Goal: Task Accomplishment & Management: Use online tool/utility

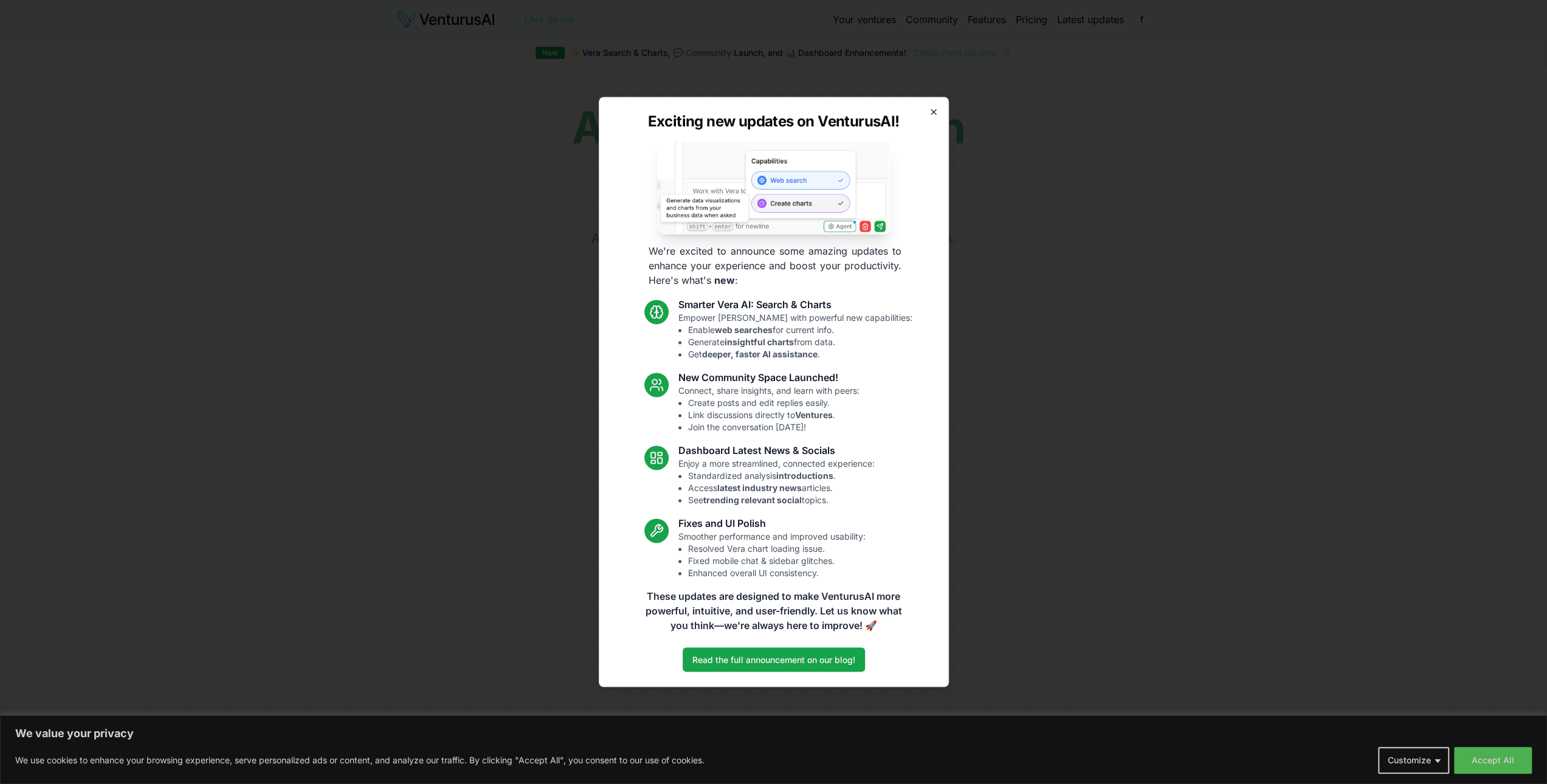
click at [932, 115] on icon "button" at bounding box center [934, 111] width 10 height 10
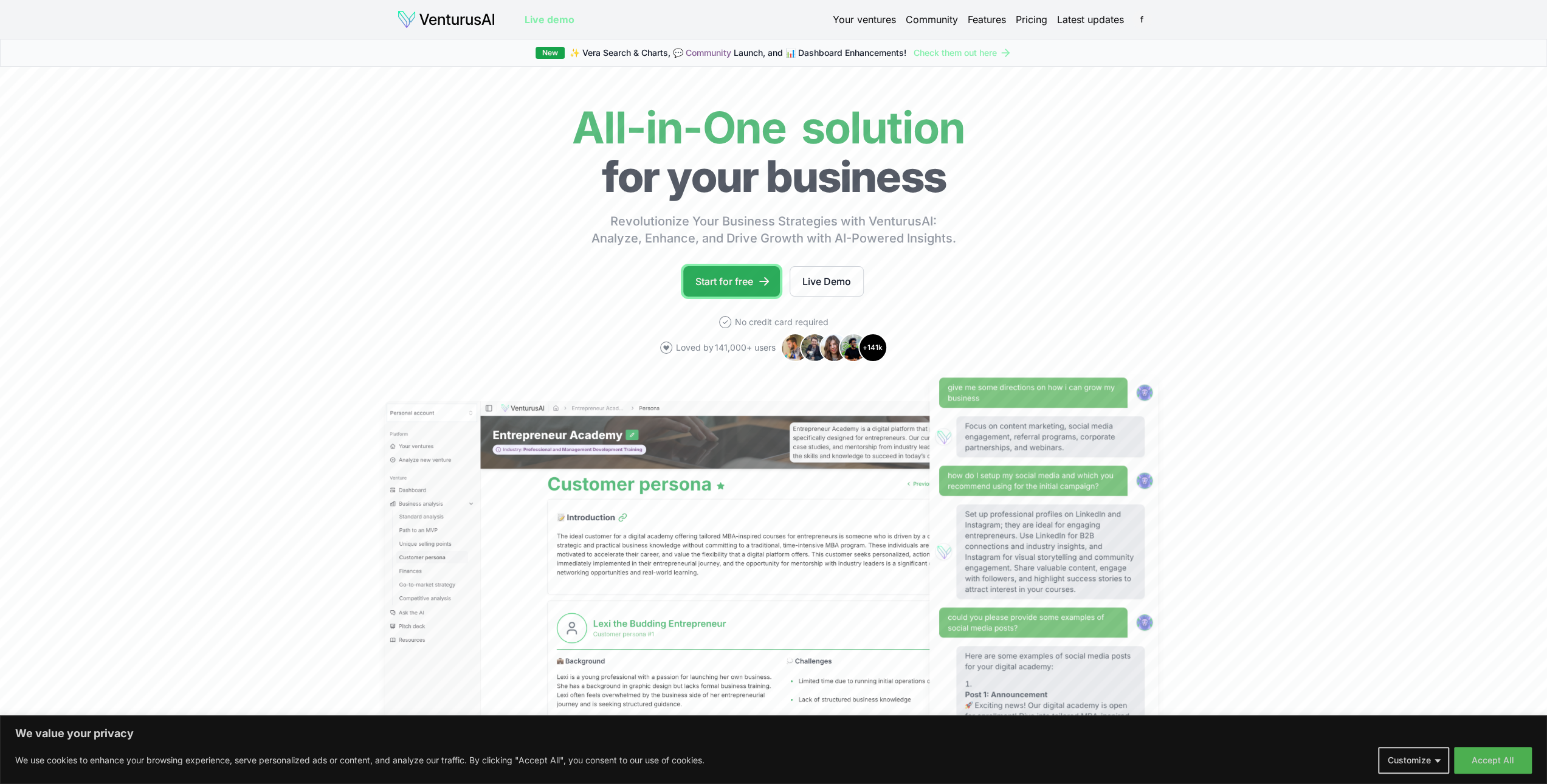
click at [736, 282] on link "Start for free" at bounding box center [731, 281] width 96 height 30
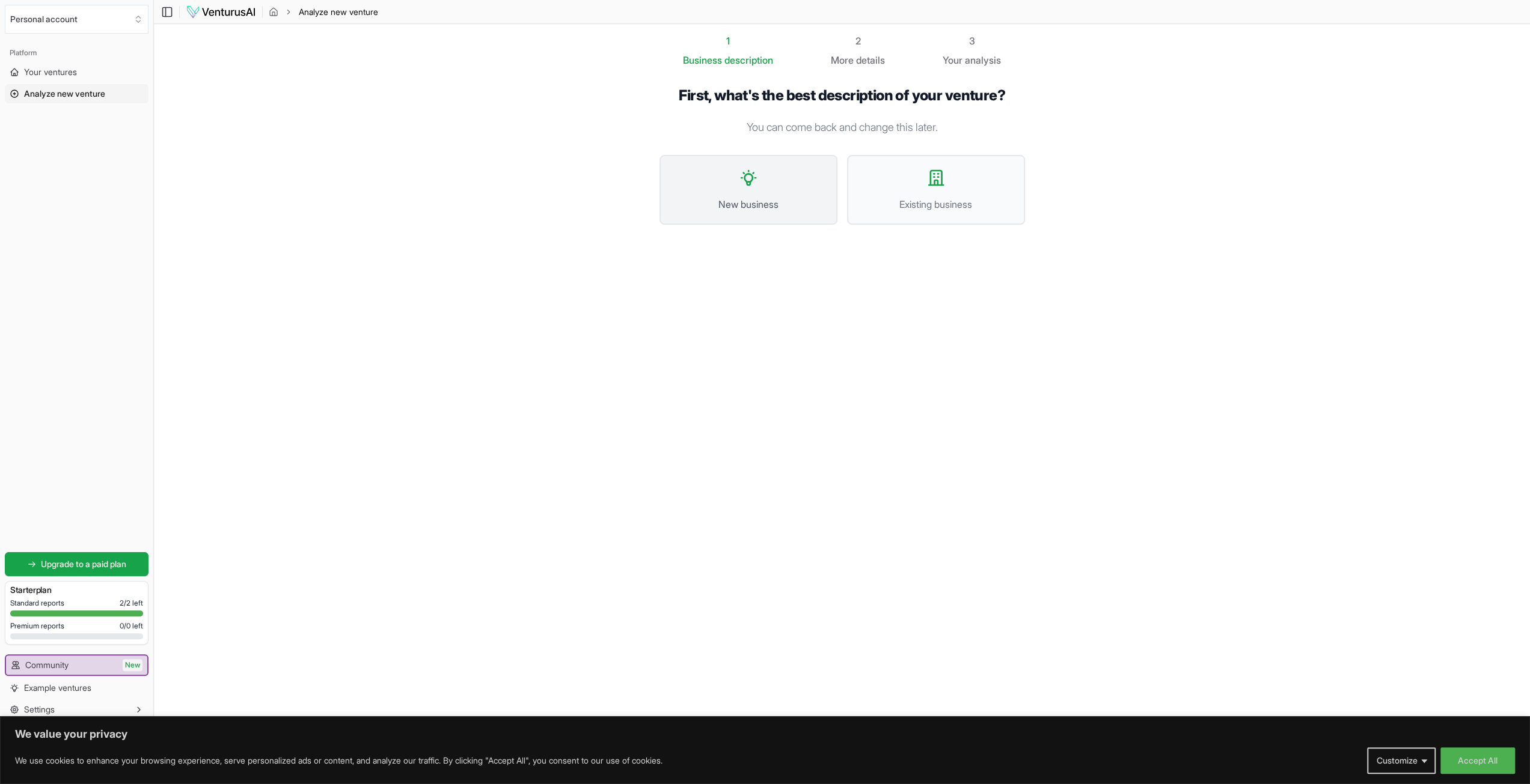
click at [756, 210] on span "New business" at bounding box center [748, 204] width 152 height 14
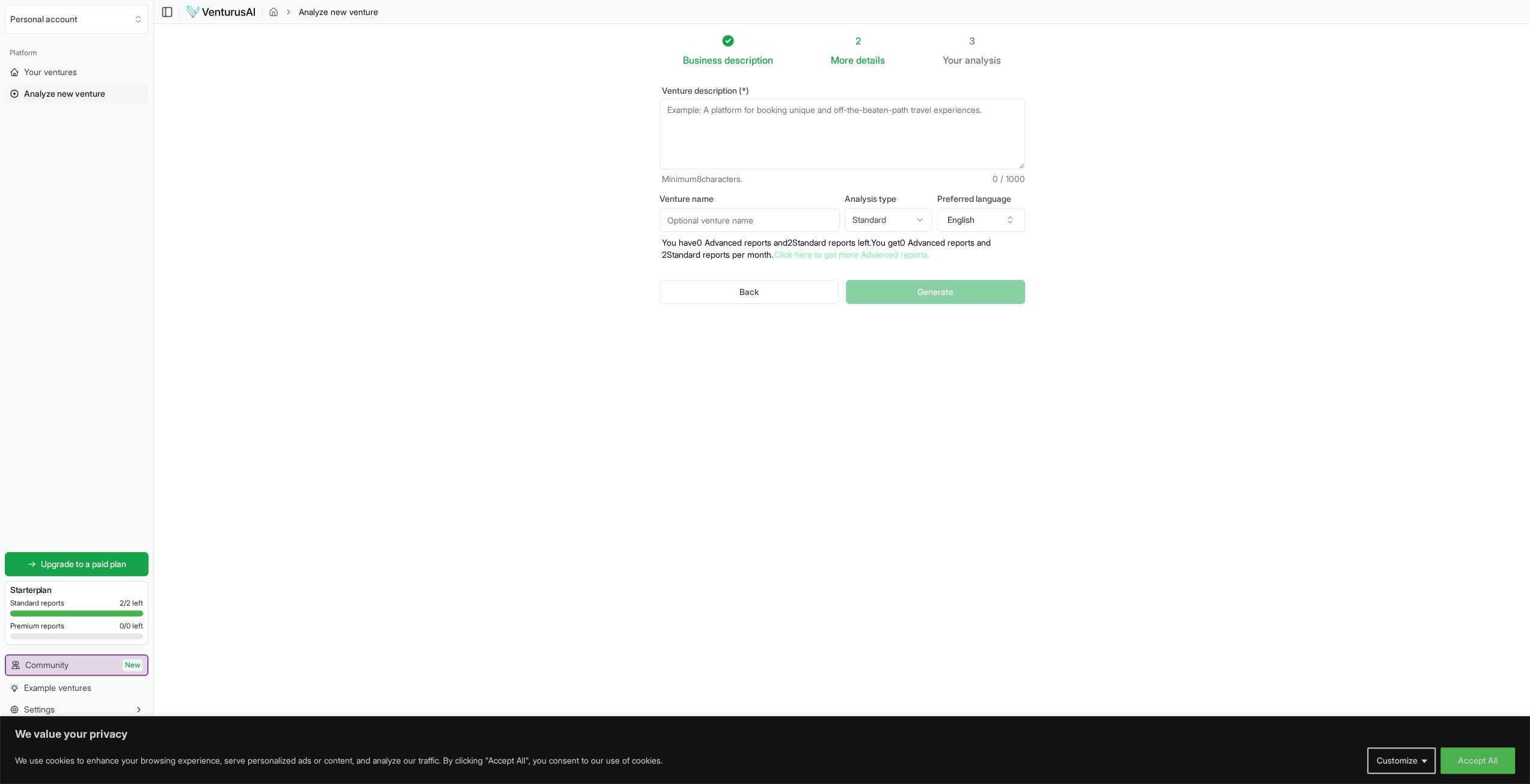
click at [785, 150] on textarea "Venture description (*)" at bounding box center [842, 133] width 365 height 71
type textarea "a website app that protects seniors from scams during live phone calls and give…"
click at [781, 224] on input "Venture name" at bounding box center [749, 220] width 180 height 24
type input "scam911"
click at [875, 295] on button "Generate" at bounding box center [935, 292] width 178 height 24
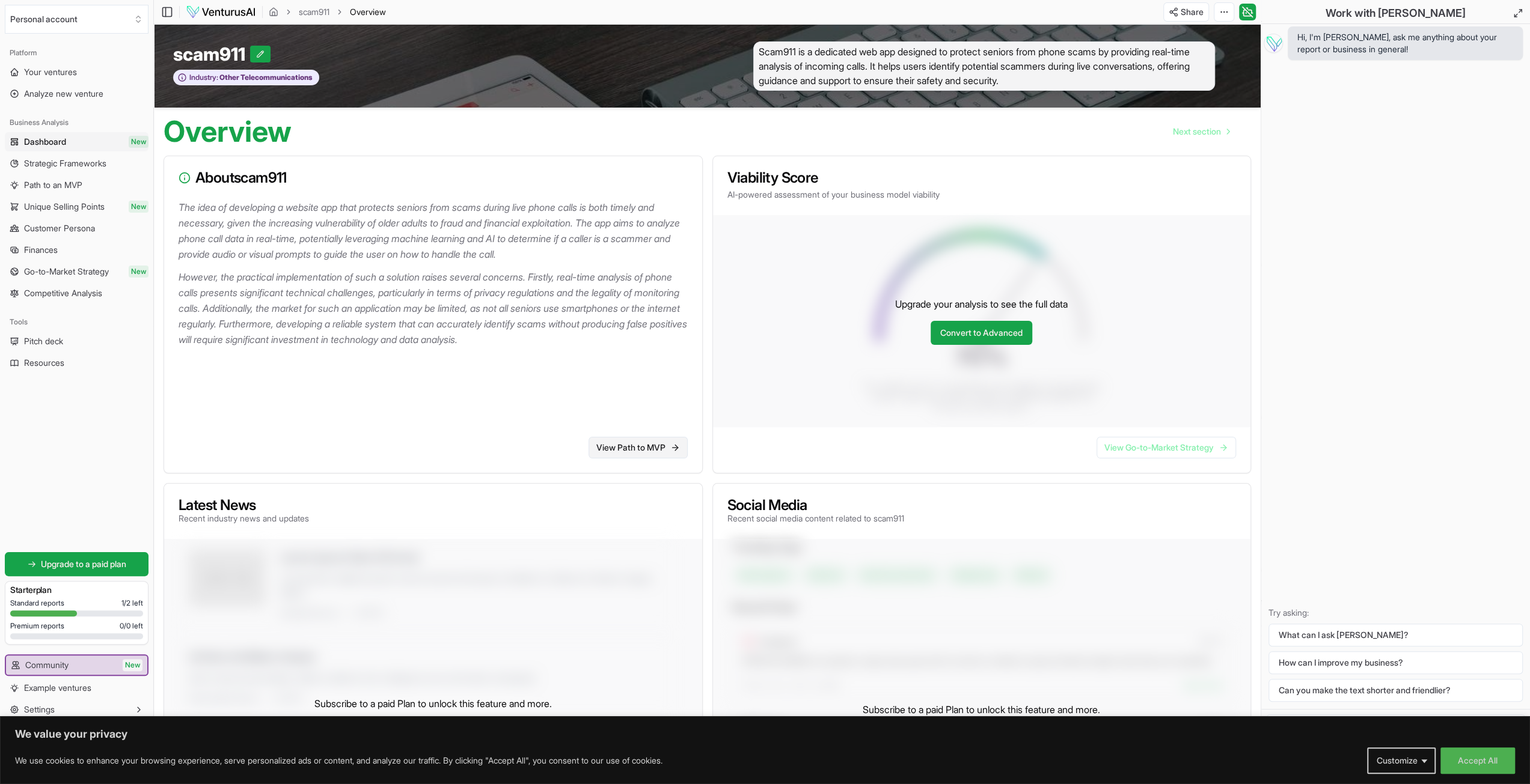
click at [631, 452] on link "View Path to MVP" at bounding box center [638, 447] width 99 height 22
